Goal: Communication & Community: Answer question/provide support

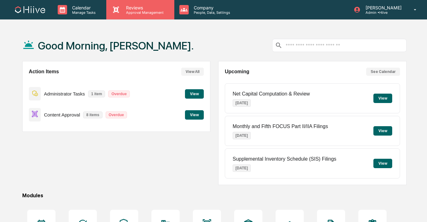
click at [140, 6] on p "Reviews" at bounding box center [144, 7] width 46 height 5
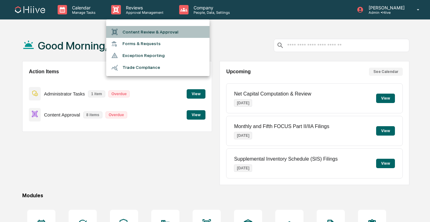
click at [138, 27] on li "Content Review & Approval" at bounding box center [157, 32] width 103 height 12
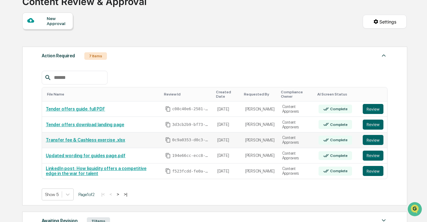
scroll to position [50, 0]
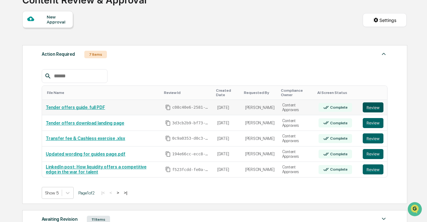
click at [375, 111] on button "Review" at bounding box center [372, 107] width 21 height 10
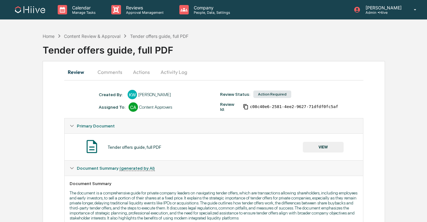
click at [107, 67] on button "Comments" at bounding box center [109, 72] width 35 height 15
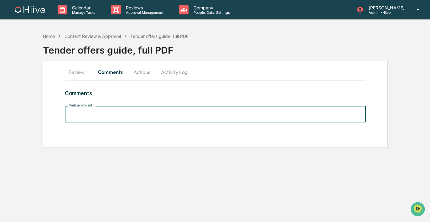
click at [87, 114] on input "Write a comment..." at bounding box center [215, 114] width 301 height 17
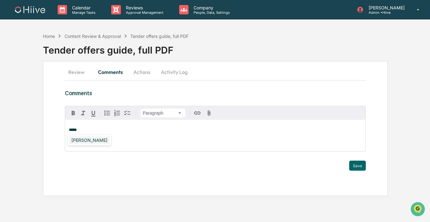
click at [79, 140] on div "[PERSON_NAME]" at bounding box center [89, 140] width 41 height 8
click at [351, 166] on button "Save" at bounding box center [357, 166] width 17 height 10
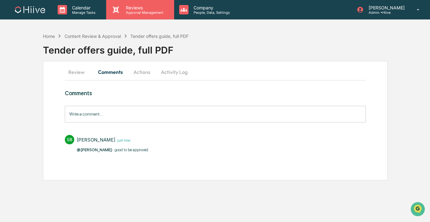
click at [157, 10] on p "Approval Management" at bounding box center [144, 12] width 46 height 4
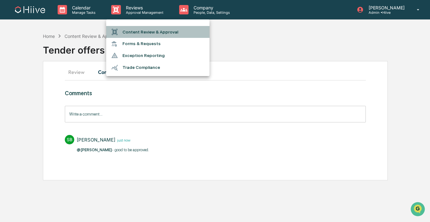
click at [152, 28] on li "Content Review & Approval" at bounding box center [157, 32] width 103 height 12
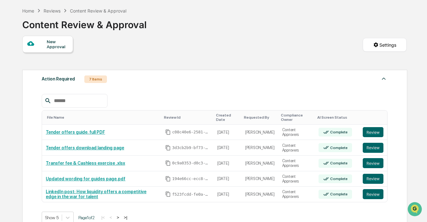
scroll to position [35, 0]
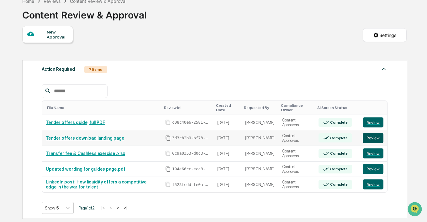
click at [373, 138] on button "Review" at bounding box center [372, 138] width 21 height 10
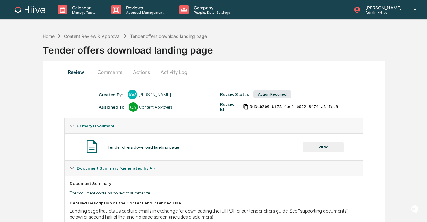
click at [327, 144] on button "VIEW" at bounding box center [323, 147] width 41 height 11
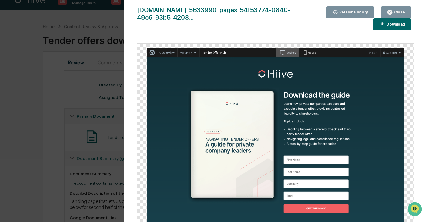
scroll to position [11, 0]
click at [394, 11] on div "Close" at bounding box center [398, 12] width 12 height 4
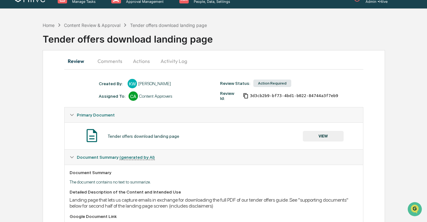
click at [114, 61] on button "Comments" at bounding box center [109, 61] width 35 height 15
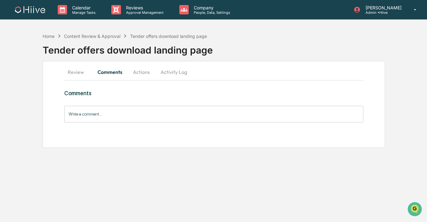
scroll to position [0, 0]
click at [106, 108] on input "Write a comment..." at bounding box center [215, 114] width 301 height 17
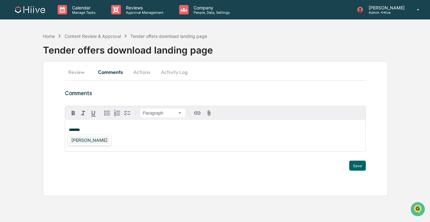
click at [81, 140] on div "Susan Woodard" at bounding box center [89, 140] width 41 height 8
click at [353, 168] on button "Save" at bounding box center [357, 166] width 17 height 10
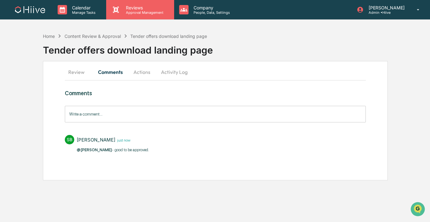
click at [143, 14] on p "Approval Management" at bounding box center [144, 12] width 46 height 4
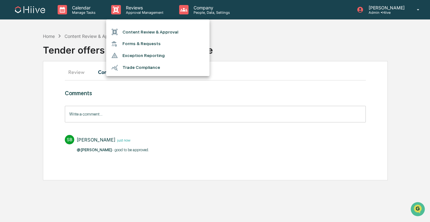
click at [141, 34] on li "Content Review & Approval" at bounding box center [157, 32] width 103 height 12
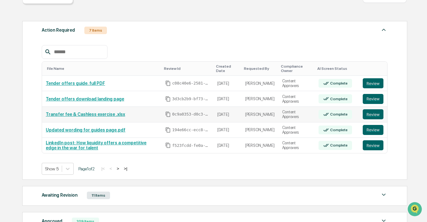
scroll to position [77, 0]
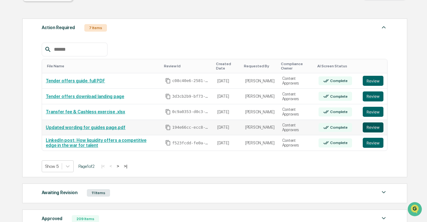
click at [371, 129] on button "Review" at bounding box center [372, 127] width 21 height 10
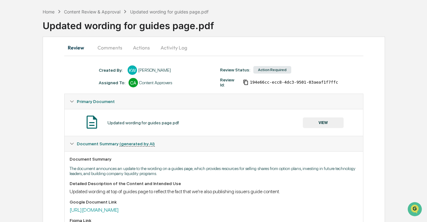
scroll to position [1, 0]
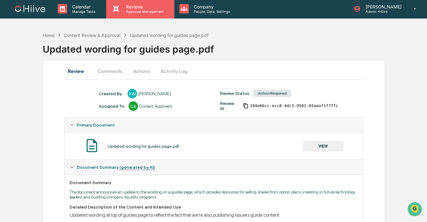
click at [121, 13] on p "Approval Management" at bounding box center [144, 11] width 46 height 4
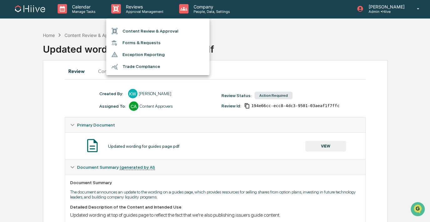
click at [119, 23] on ul "Content Review & Approval Forms & Requests Exception Reporting Trade Compliance" at bounding box center [157, 46] width 103 height 57
click at [113, 30] on icon at bounding box center [115, 31] width 6 height 6
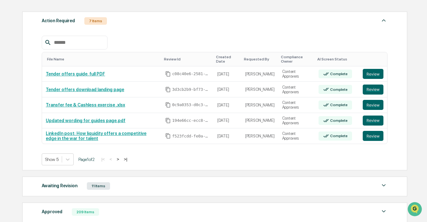
scroll to position [104, 0]
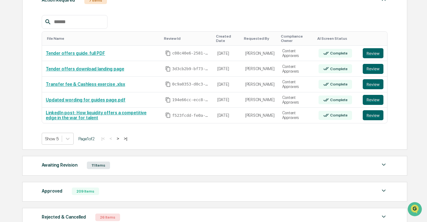
click at [121, 138] on button ">" at bounding box center [118, 138] width 6 height 5
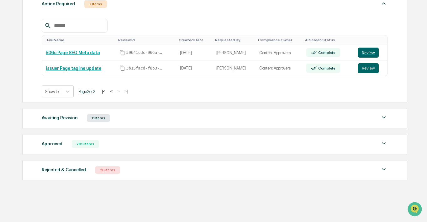
click at [114, 90] on button "<" at bounding box center [111, 91] width 6 height 5
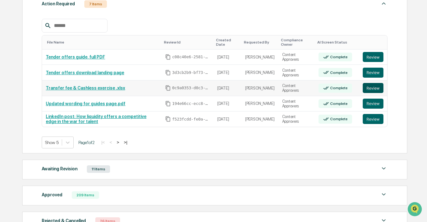
click at [365, 89] on button "Review" at bounding box center [372, 88] width 21 height 10
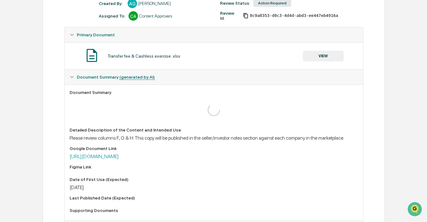
scroll to position [138, 0]
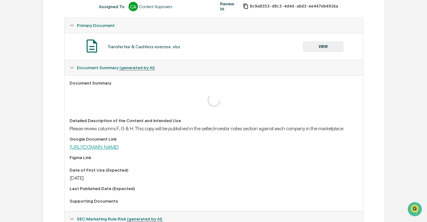
click at [119, 150] on link "[URL][DOMAIN_NAME]" at bounding box center [94, 147] width 49 height 6
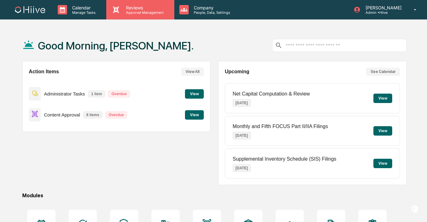
click at [118, 11] on icon at bounding box center [115, 9] width 9 height 9
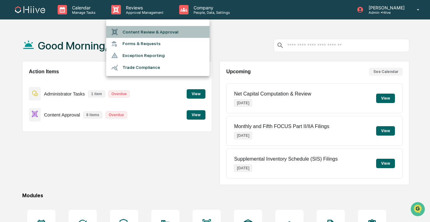
click at [120, 33] on div at bounding box center [116, 31] width 11 height 7
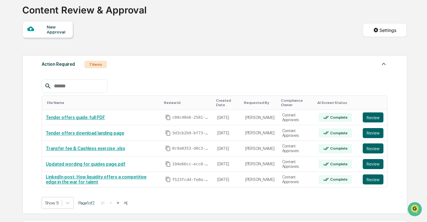
scroll to position [49, 0]
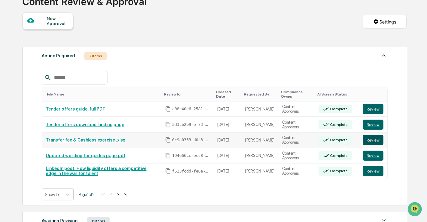
click at [380, 141] on button "Review" at bounding box center [372, 140] width 21 height 10
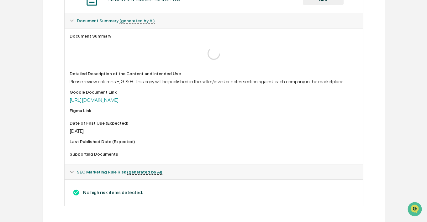
scroll to position [43, 0]
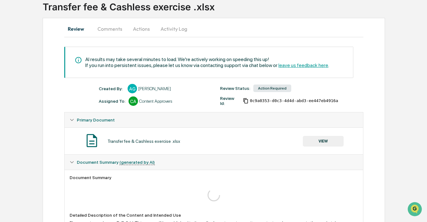
click at [102, 29] on button "Comments" at bounding box center [109, 28] width 35 height 15
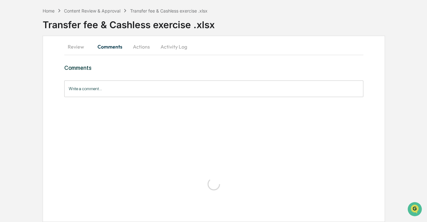
scroll to position [0, 0]
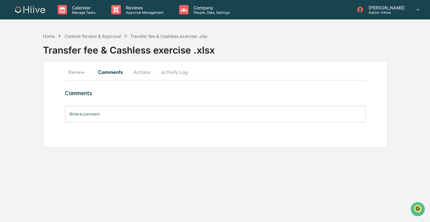
click at [83, 112] on input "Write a comment..." at bounding box center [215, 114] width 301 height 17
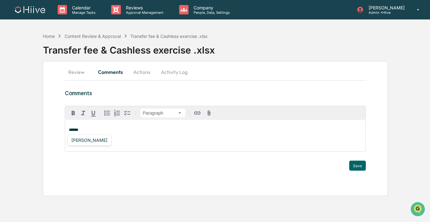
click at [82, 144] on div "[PERSON_NAME]" at bounding box center [89, 140] width 44 height 11
click at [81, 143] on div "[PERSON_NAME]" at bounding box center [89, 140] width 41 height 8
click at [352, 169] on button "Save" at bounding box center [357, 166] width 17 height 10
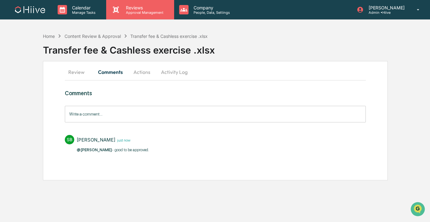
click at [147, 17] on div "Reviews Approval Management" at bounding box center [140, 9] width 68 height 19
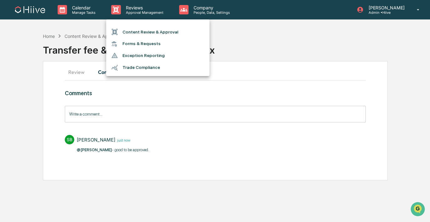
click at [148, 33] on li "Content Review & Approval" at bounding box center [157, 32] width 103 height 12
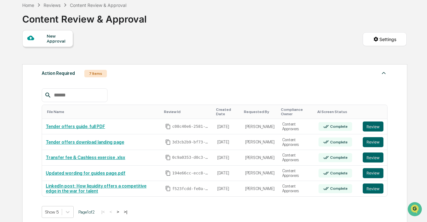
scroll to position [77, 0]
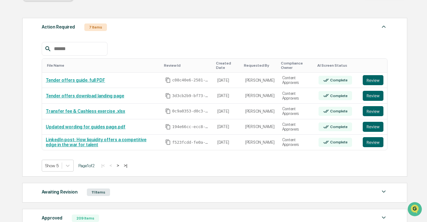
click at [121, 165] on button ">" at bounding box center [118, 165] width 6 height 5
